Goal: Check status: Check status

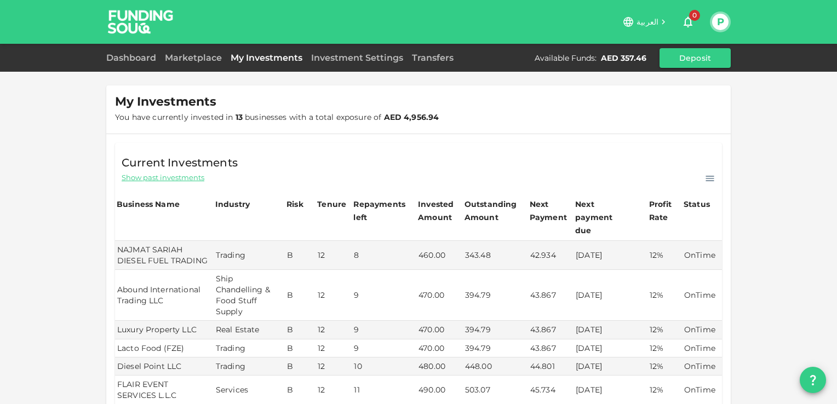
click at [263, 60] on link "My Investments" at bounding box center [266, 58] width 80 height 10
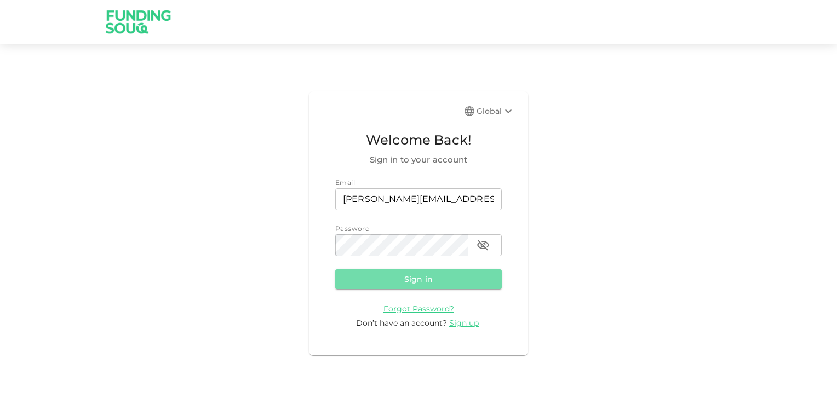
click at [441, 280] on button "Sign in" at bounding box center [418, 279] width 166 height 20
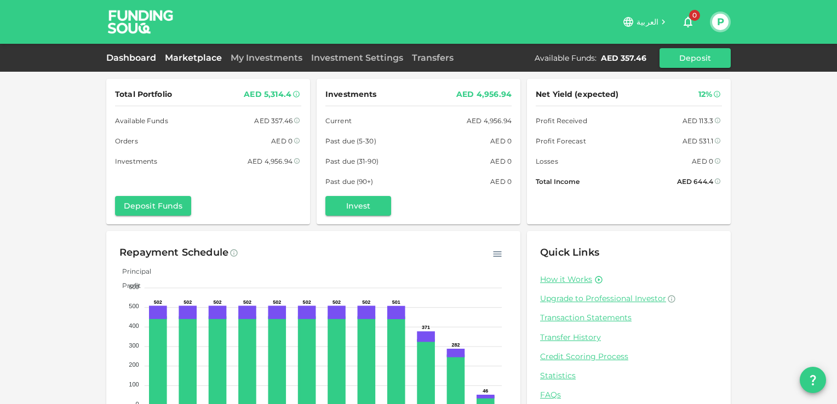
click at [197, 59] on link "Marketplace" at bounding box center [193, 58] width 66 height 10
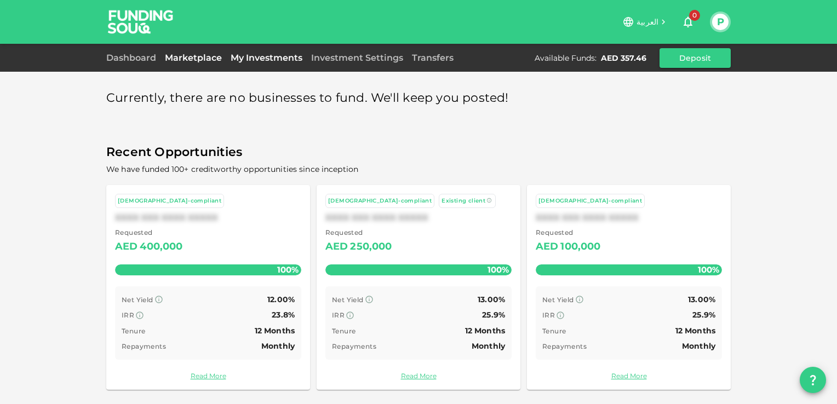
click at [256, 57] on link "My Investments" at bounding box center [266, 58] width 80 height 10
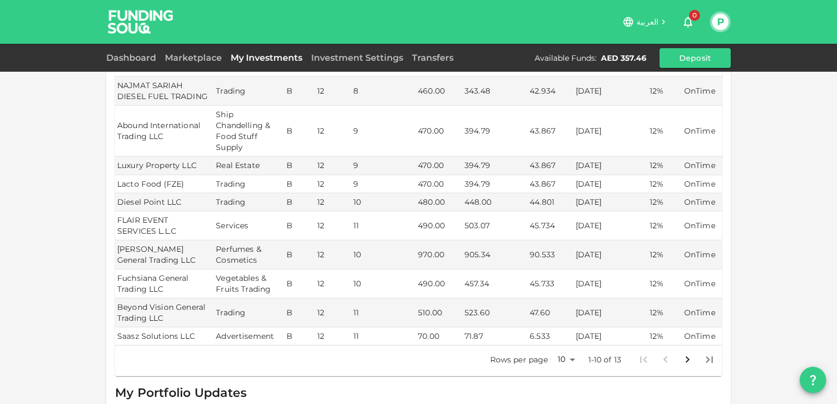
scroll to position [109, 0]
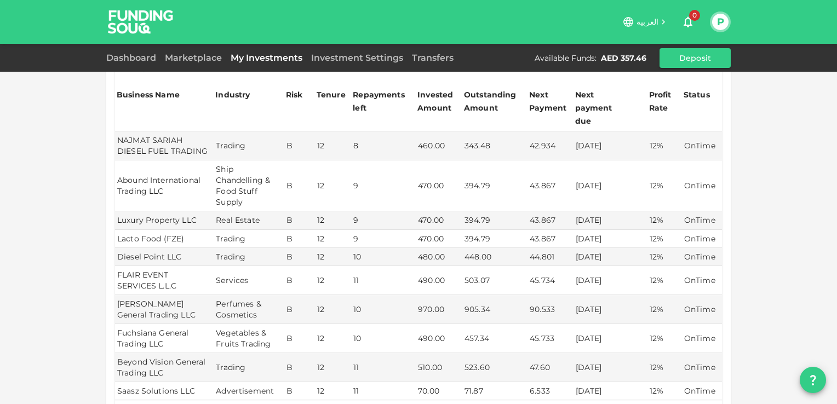
drag, startPoint x: 572, startPoint y: 264, endPoint x: 621, endPoint y: 264, distance: 49.8
click at [621, 266] on td "[DATE]" at bounding box center [610, 280] width 74 height 29
click at [72, 233] on div "My Investments You have currently invested in 13 businesses with a total exposu…" at bounding box center [418, 220] width 837 height 658
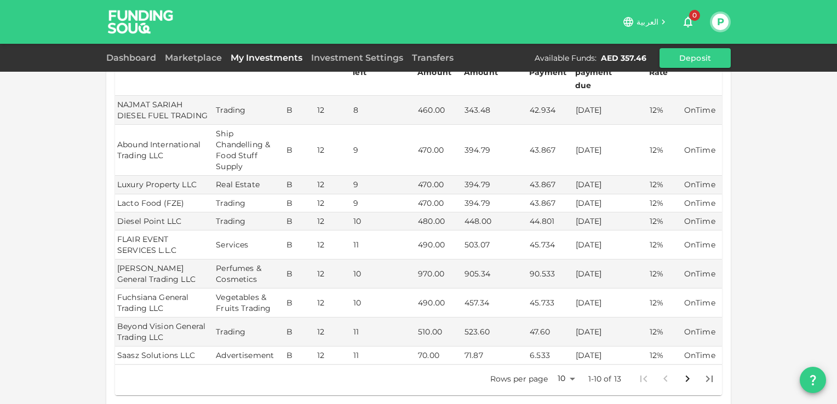
scroll to position [164, 0]
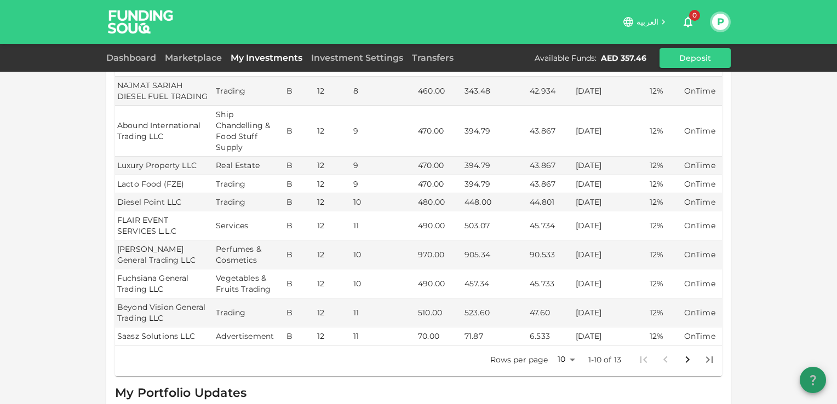
click at [812, 377] on icon "question" at bounding box center [812, 379] width 13 height 13
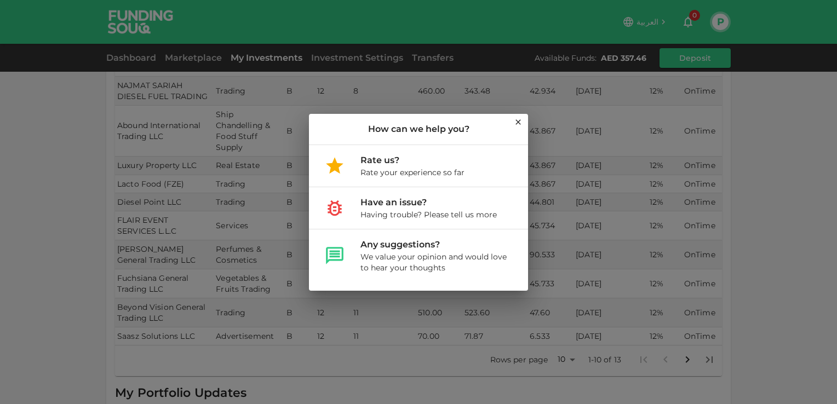
click at [521, 124] on icon at bounding box center [518, 122] width 9 height 9
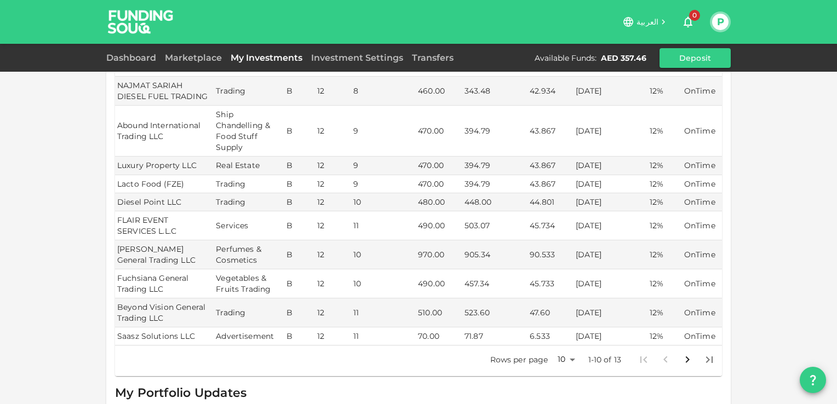
scroll to position [0, 0]
